Goal: Task Accomplishment & Management: Manage account settings

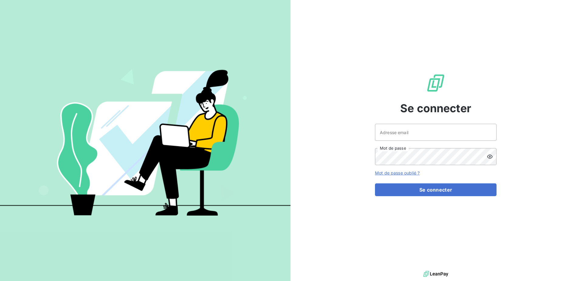
click at [427, 123] on div "Se connecter Adresse email Mot de passe Mot de passe oublié ? Se connecter" at bounding box center [436, 134] width 122 height 269
click at [428, 126] on input "Adresse email" at bounding box center [436, 132] width 122 height 17
type input "p.jourdan@auditpl.fr"
click at [375, 183] on button "Se connecter" at bounding box center [436, 189] width 122 height 13
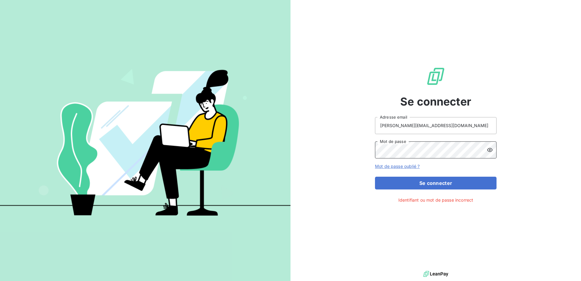
click at [300, 157] on div "Se connecter p.jourdan@auditpl.fr Adresse email Mot de passe Mot de passe oubli…" at bounding box center [435, 134] width 290 height 269
click at [375, 177] on button "Se connecter" at bounding box center [436, 183] width 122 height 13
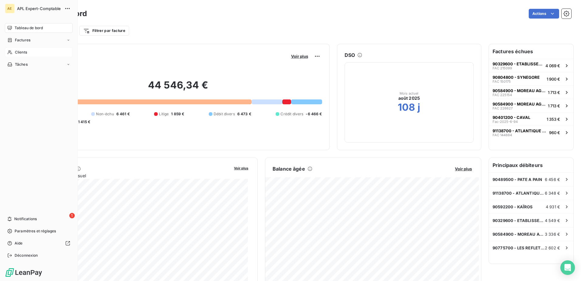
click at [22, 53] on span "Clients" at bounding box center [21, 52] width 12 height 5
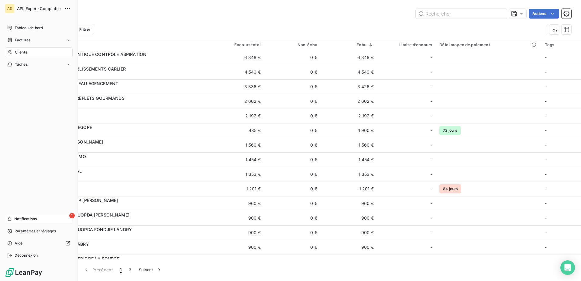
click at [12, 222] on div "1 Notifications" at bounding box center [39, 219] width 68 height 10
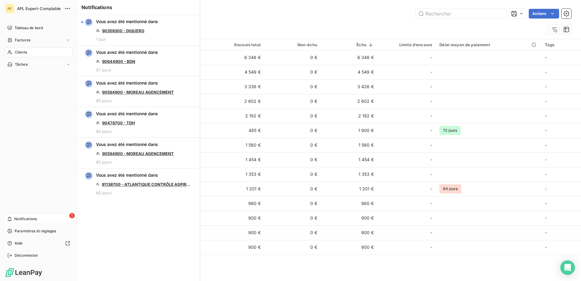
click at [15, 217] on span "Notifications" at bounding box center [25, 218] width 22 height 5
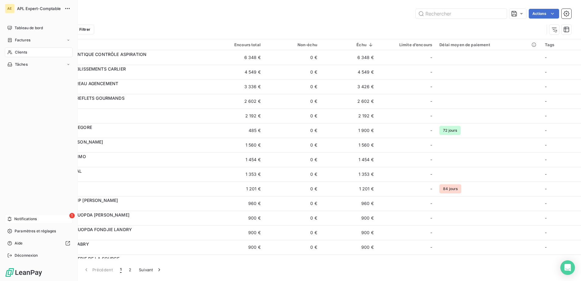
click at [62, 218] on div "1 Notifications" at bounding box center [39, 219] width 68 height 10
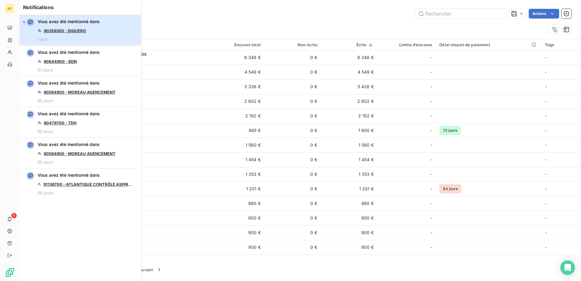
click at [118, 25] on button "Vous avez été mentionné dans 90359300 - DIQUERO 1 jour" at bounding box center [80, 30] width 122 height 31
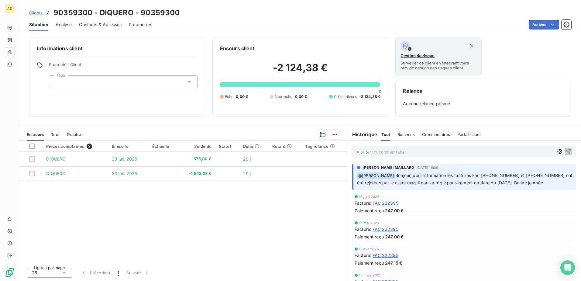
click at [428, 208] on div "Paiement reçu 247,00 €" at bounding box center [464, 210] width 219 height 6
click at [55, 135] on span "Tout" at bounding box center [55, 134] width 9 height 5
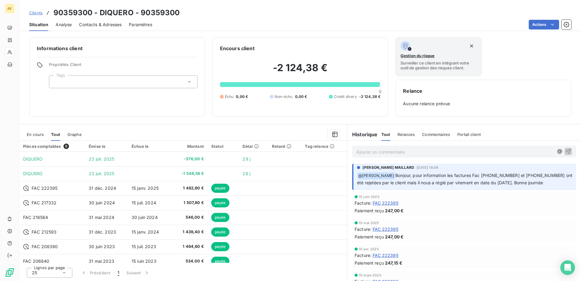
click at [36, 135] on span "En cours" at bounding box center [35, 134] width 17 height 5
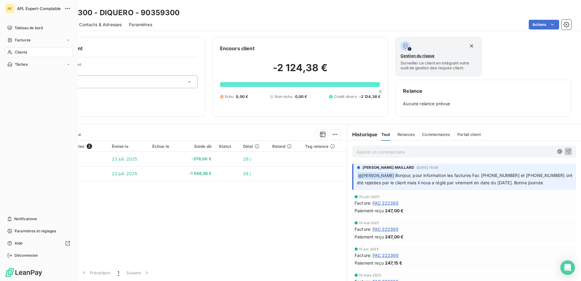
click at [19, 52] on span "Clients" at bounding box center [21, 52] width 12 height 5
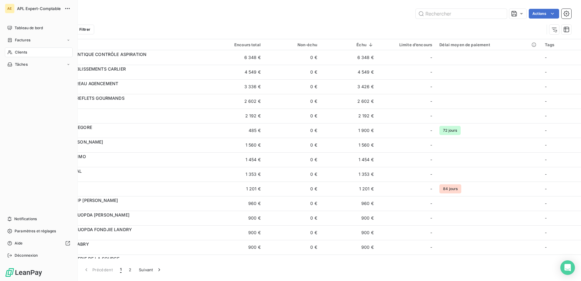
click at [32, 53] on div "Clients" at bounding box center [39, 52] width 68 height 10
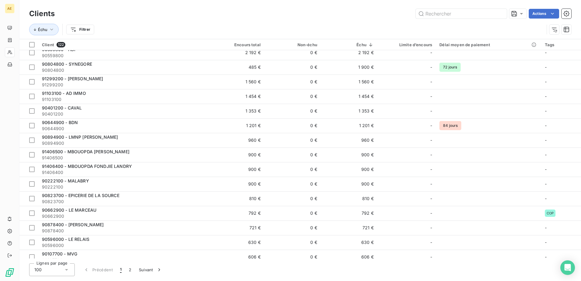
scroll to position [152, 0]
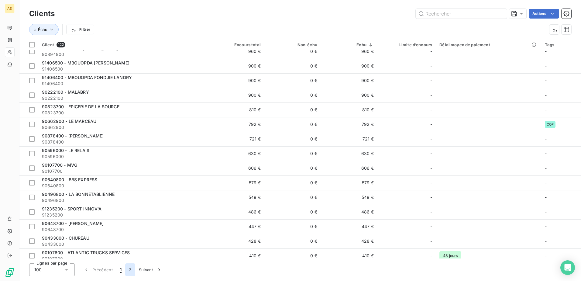
click at [132, 270] on button "2" at bounding box center [130, 269] width 10 height 13
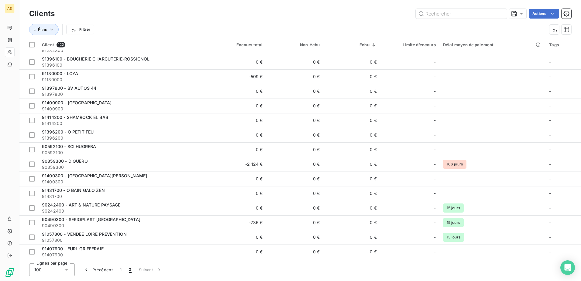
scroll to position [113, 0]
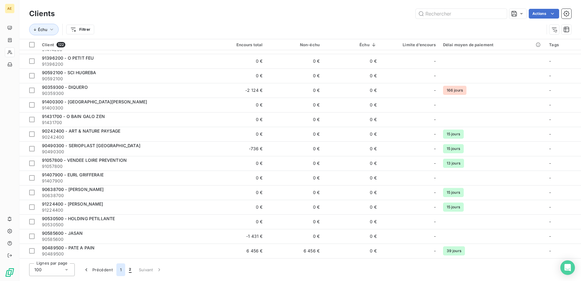
click at [122, 269] on button "1" at bounding box center [120, 269] width 9 height 13
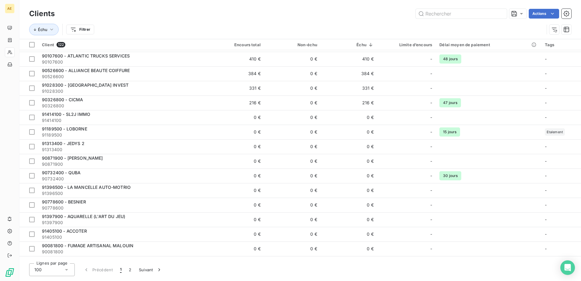
scroll to position [339, 0]
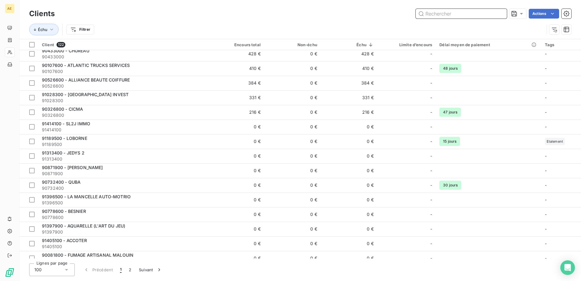
click at [445, 18] on input "text" at bounding box center [461, 14] width 91 height 10
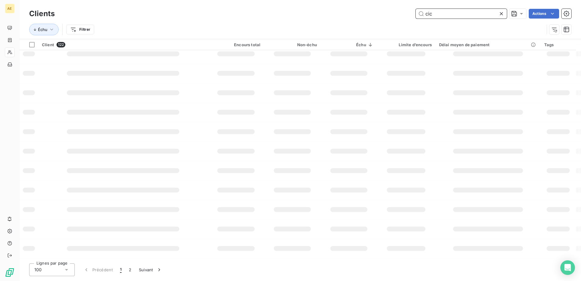
scroll to position [0, 0]
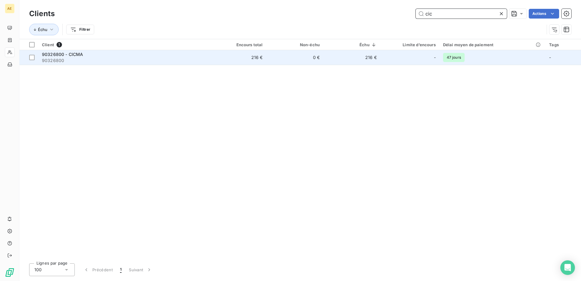
type input "cic"
click at [78, 57] on span "90326800" at bounding box center [124, 60] width 164 height 6
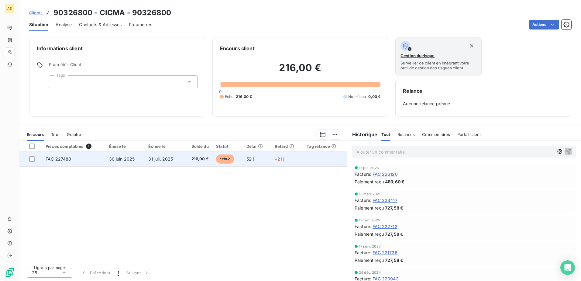
click at [120, 160] on span "30 juin 2025" at bounding box center [122, 158] width 26 height 5
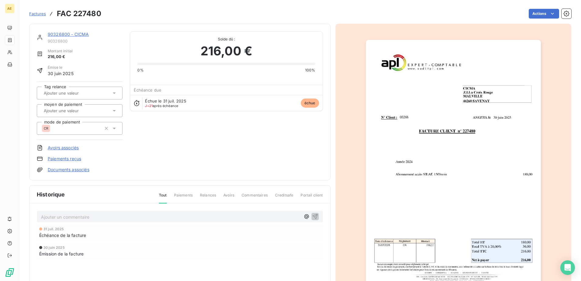
click at [39, 13] on span "Factures" at bounding box center [37, 13] width 17 height 5
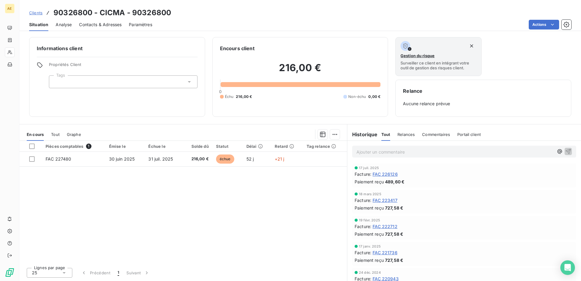
click at [56, 135] on span "Tout" at bounding box center [55, 134] width 9 height 5
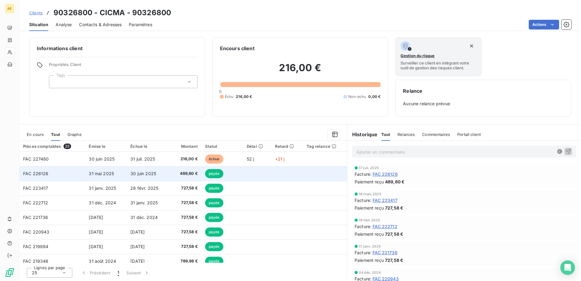
click at [166, 174] on td "30 juin 2025" at bounding box center [148, 173] width 42 height 15
